Goal: Task Accomplishment & Management: Complete application form

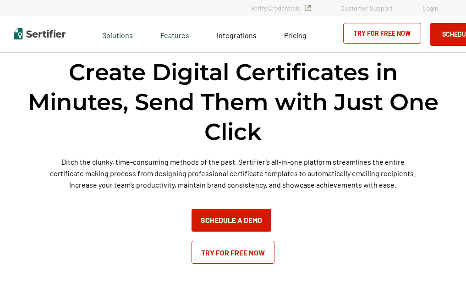
click at [225, 258] on link "Try for Free Now" at bounding box center [233, 252] width 83 height 23
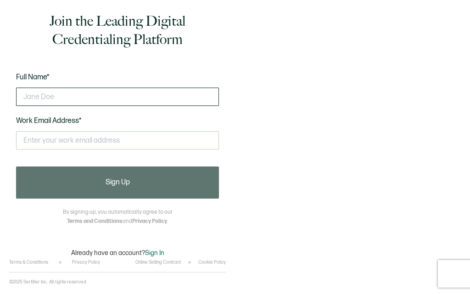
click at [142, 93] on input "text" at bounding box center [117, 97] width 203 height 18
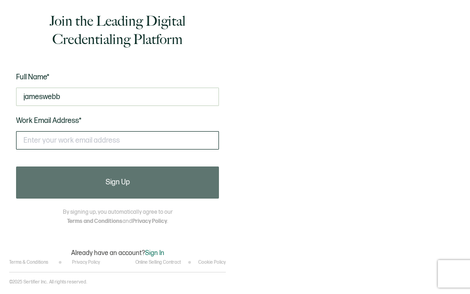
type input "jameswebb"
click at [110, 138] on input "text" at bounding box center [117, 140] width 203 height 18
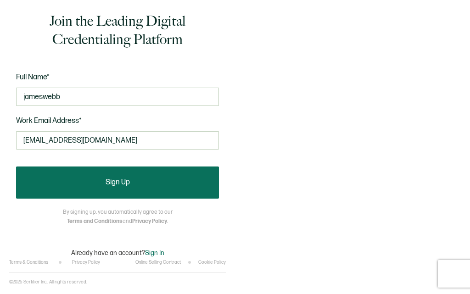
click at [110, 180] on span "Sign Up" at bounding box center [117, 182] width 24 height 7
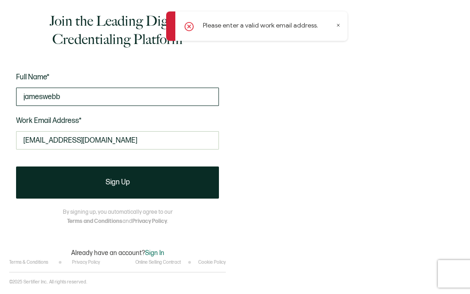
click at [80, 88] on input "jameswebb" at bounding box center [117, 97] width 203 height 18
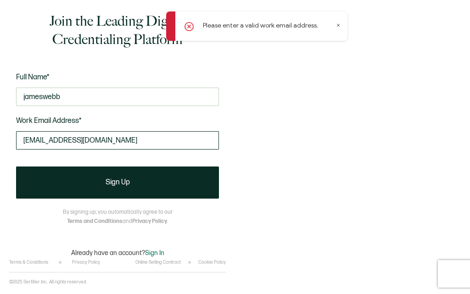
click at [110, 144] on input "[EMAIL_ADDRESS][DOMAIN_NAME]" at bounding box center [117, 140] width 203 height 18
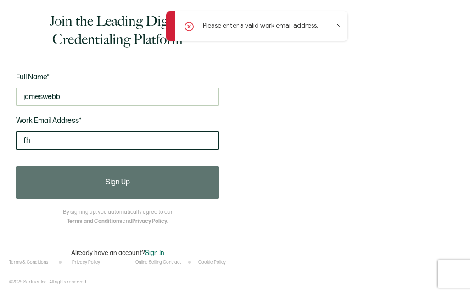
type input "f"
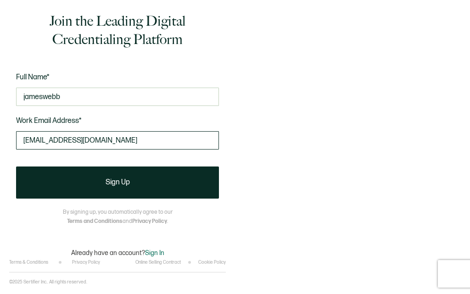
type input "[EMAIL_ADDRESS][DOMAIN_NAME]"
click at [149, 142] on input "[EMAIL_ADDRESS][DOMAIN_NAME]" at bounding box center [117, 140] width 203 height 18
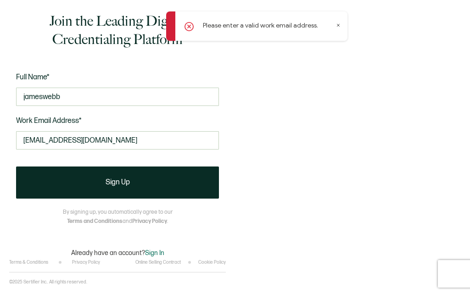
click at [154, 254] on span "Sign In" at bounding box center [154, 253] width 19 height 8
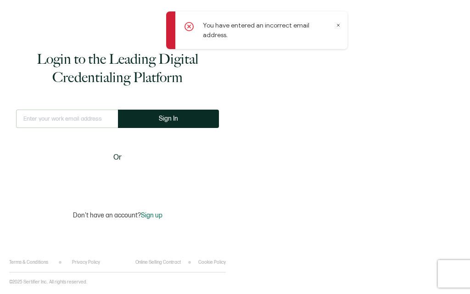
click at [46, 162] on div "This doesn't look like a valid email. Sign In Or" at bounding box center [117, 149] width 203 height 79
click at [97, 123] on input "text" at bounding box center [67, 119] width 102 height 18
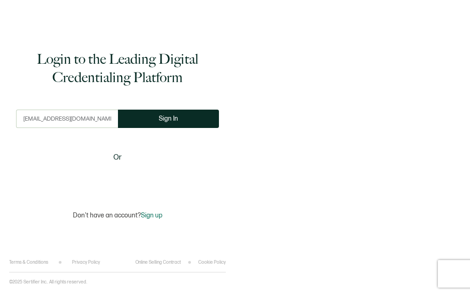
type input "[EMAIL_ADDRESS][DOMAIN_NAME]"
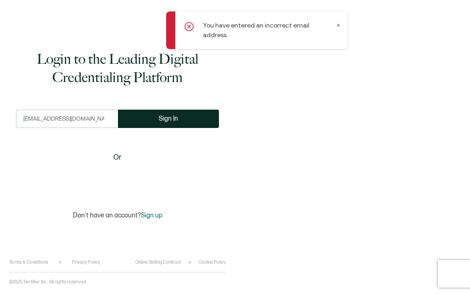
click at [156, 215] on span "Sign up" at bounding box center [152, 215] width 22 height 8
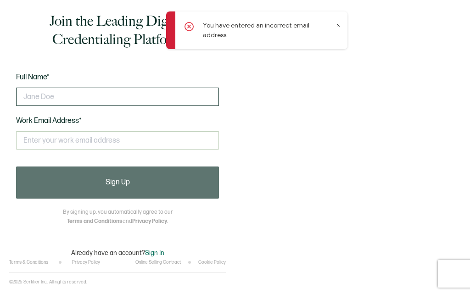
click at [136, 94] on input "text" at bounding box center [117, 97] width 203 height 18
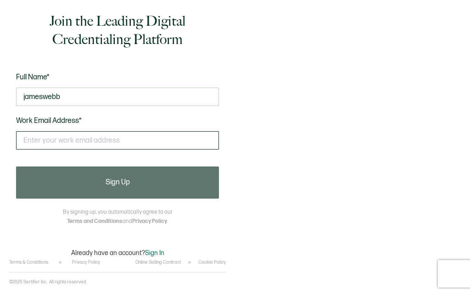
type input "jameswebb"
click at [83, 143] on input "text" at bounding box center [117, 140] width 203 height 18
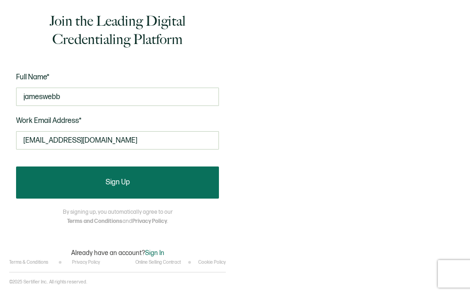
click at [93, 191] on button "Sign Up" at bounding box center [117, 182] width 203 height 32
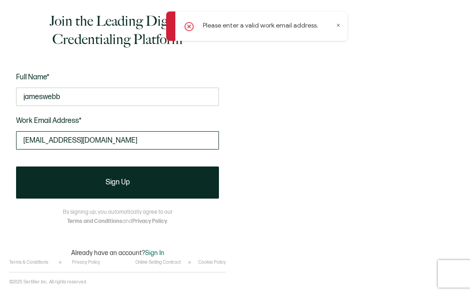
click at [138, 144] on input "[EMAIL_ADDRESS][DOMAIN_NAME]" at bounding box center [117, 140] width 203 height 18
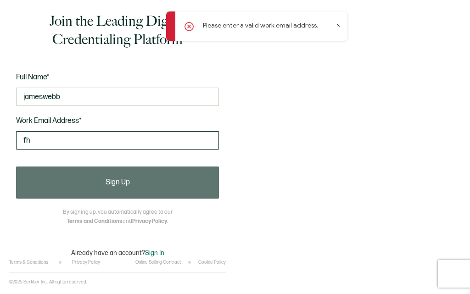
type input "f"
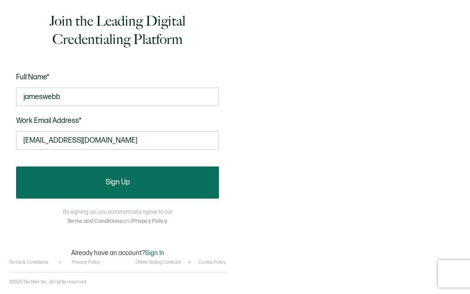
type input "[EMAIL_ADDRESS][DOMAIN_NAME]"
click at [165, 182] on button "Sign Up" at bounding box center [117, 182] width 203 height 32
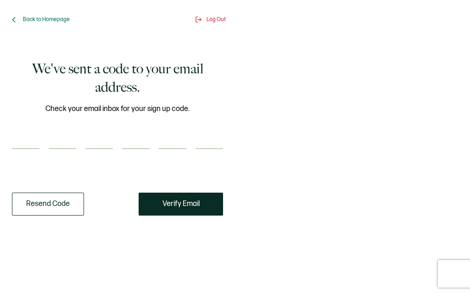
click at [57, 209] on button "Resend Code" at bounding box center [48, 204] width 72 height 23
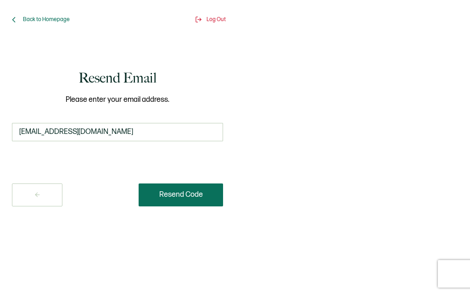
click at [181, 198] on span "Resend Code" at bounding box center [181, 194] width 44 height 7
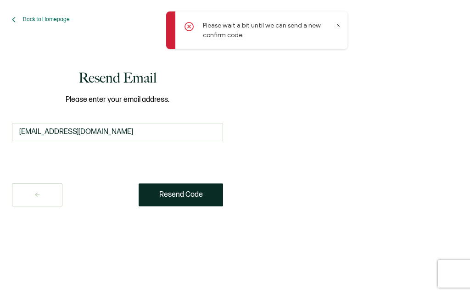
click at [338, 25] on icon at bounding box center [338, 25] width 2 height 2
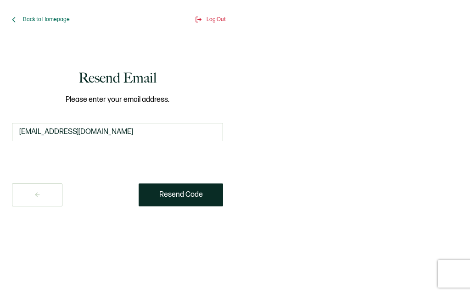
click at [22, 16] on div "Back to Homepage" at bounding box center [39, 19] width 61 height 9
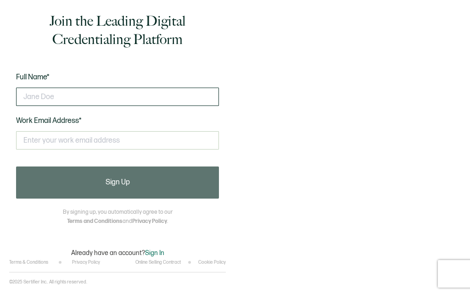
click at [33, 99] on input "text" at bounding box center [117, 97] width 203 height 18
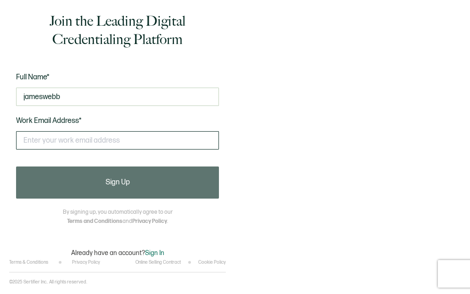
type input "jameswebb"
click at [49, 144] on input "text" at bounding box center [117, 140] width 203 height 18
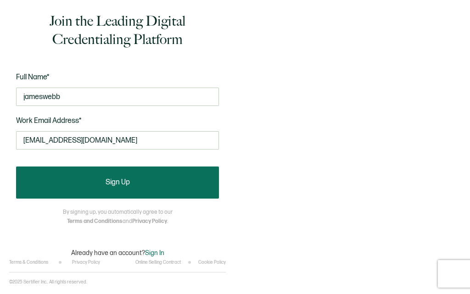
click at [84, 182] on button "Sign Up" at bounding box center [117, 182] width 203 height 32
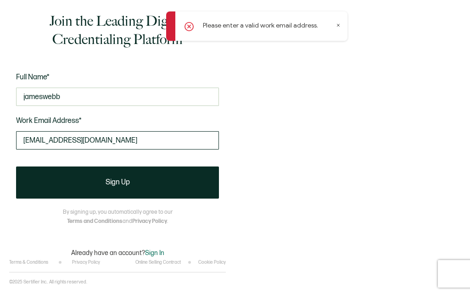
click at [107, 143] on input "[EMAIL_ADDRESS][DOMAIN_NAME]" at bounding box center [117, 140] width 203 height 18
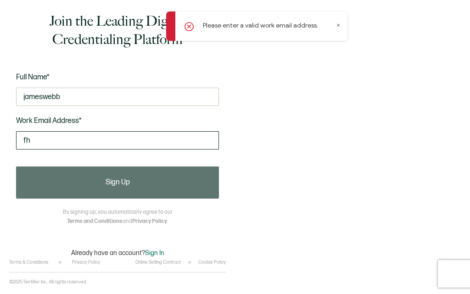
type input "f"
